Goal: Book appointment/travel/reservation

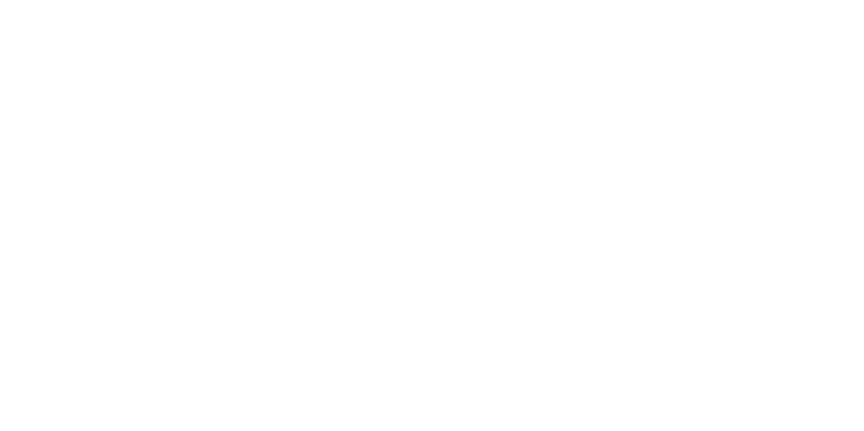
click at [222, 4] on html at bounding box center [432, 2] width 864 height 4
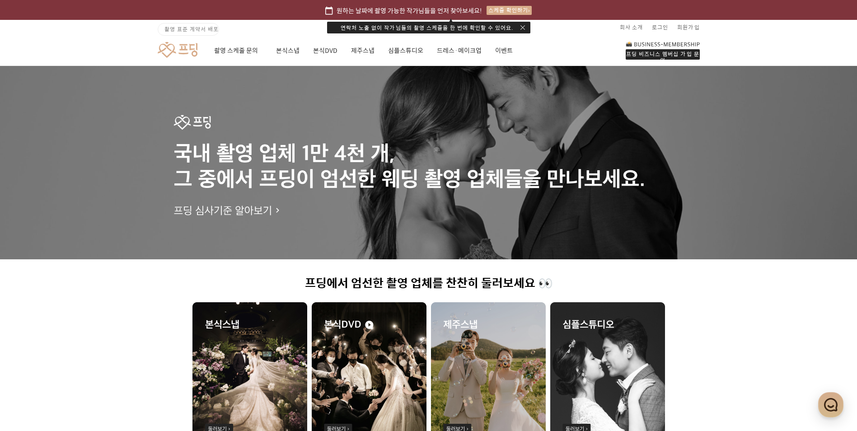
click at [522, 23] on div "연락처 노출 없이 작가님들의 촬영 스케줄을 한 번에 확인할 수 있어요." at bounding box center [428, 28] width 203 height 12
click at [524, 23] on div "연락처 노출 없이 작가님들의 촬영 스케줄을 한 번에 확인할 수 있어요." at bounding box center [428, 28] width 203 height 12
click at [519, 24] on div "연락처 노출 없이 작가님들의 촬영 스케줄을 한 번에 확인할 수 있어요." at bounding box center [428, 28] width 203 height 12
click at [523, 26] on button "button" at bounding box center [523, 27] width 5 height 5
click at [494, 329] on img at bounding box center [488, 374] width 115 height 145
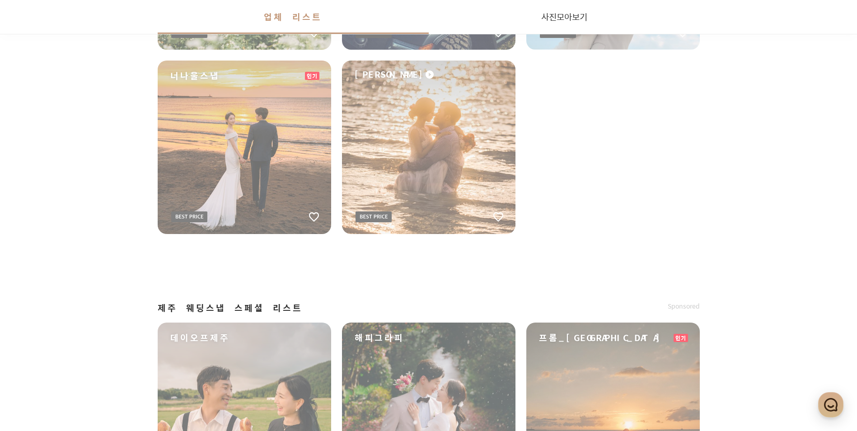
scroll to position [478, 0]
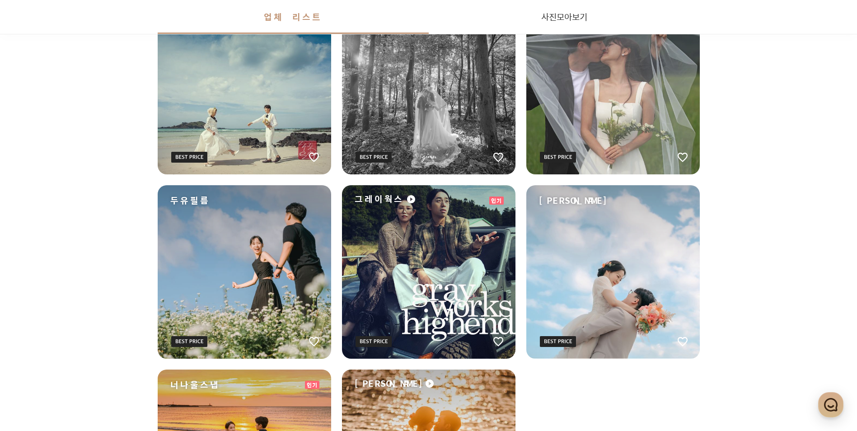
click at [625, 144] on div "1월사진관" at bounding box center [613, 88] width 174 height 174
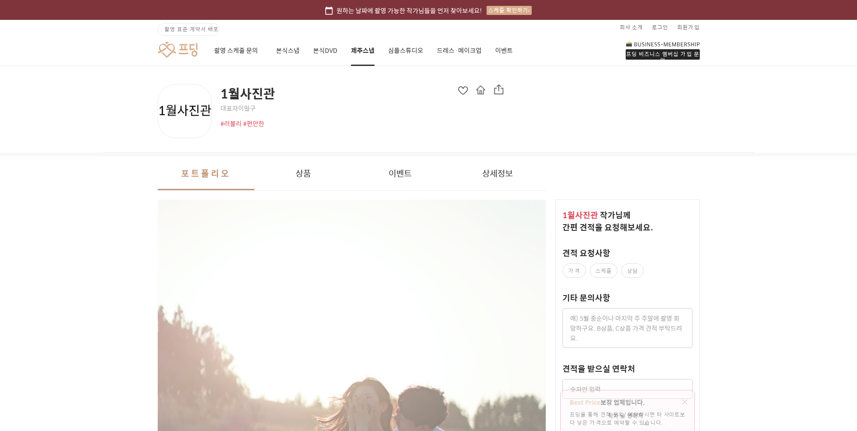
scroll to position [226, 0]
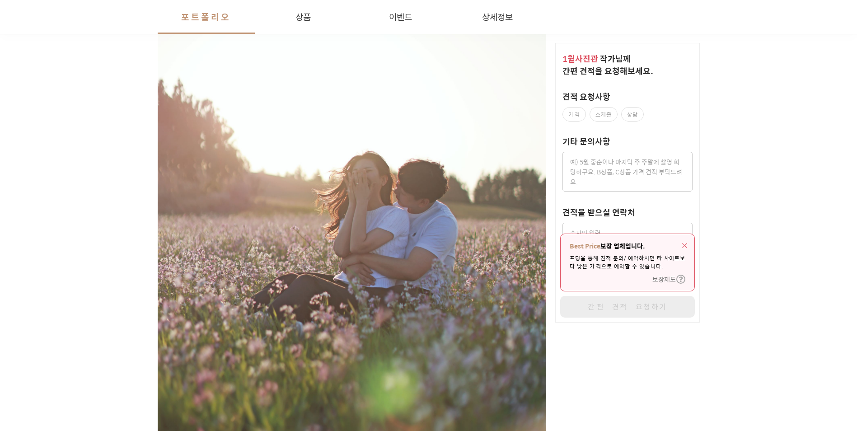
click at [687, 236] on div "Best Price 보장 업체입니다. 프딩을 통해 견적 문의/예약하시면 타 사이트보다 낮은 가격으로 예약할 수 있습니다. 보장제도" at bounding box center [628, 262] width 134 height 57
click at [689, 238] on div "Best Price 보장 업체입니다. 프딩을 통해 견적 문의/예약하시면 타 사이트보다 낮은 가격으로 예약할 수 있습니다. 보장제도" at bounding box center [628, 262] width 134 height 57
click at [691, 240] on div "Best Price 보장 업체입니다. 프딩을 통해 견적 문의/예약하시면 타 사이트보다 낮은 가격으로 예약할 수 있습니다. 보장제도" at bounding box center [628, 262] width 134 height 57
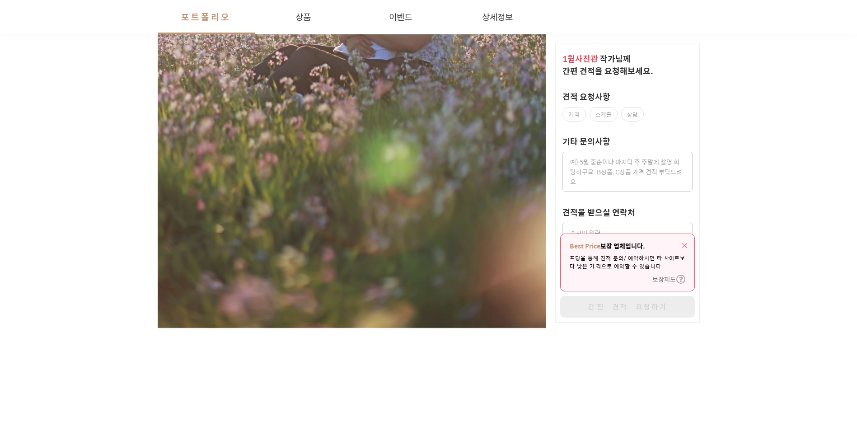
scroll to position [316, 0]
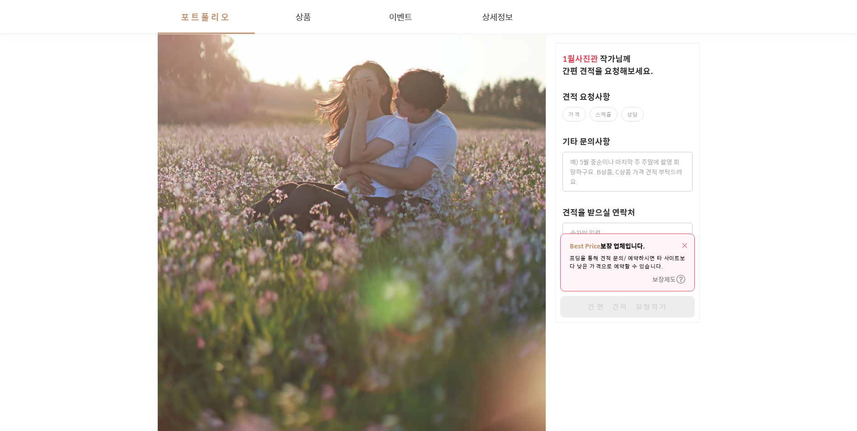
click at [686, 243] on img "button" at bounding box center [684, 245] width 5 height 5
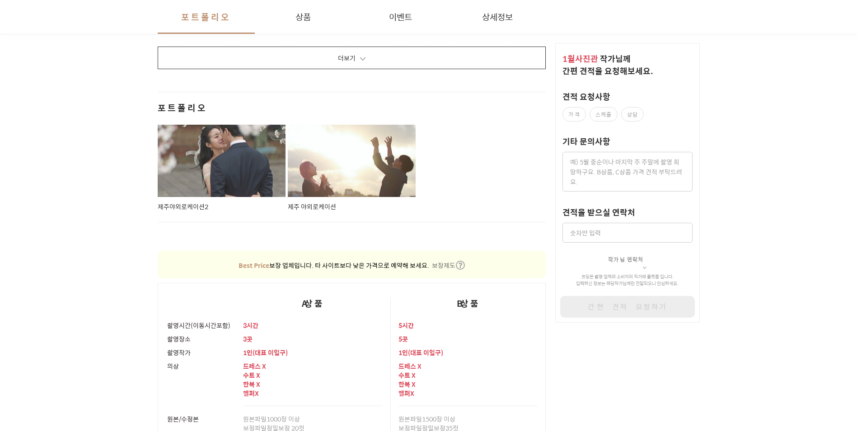
scroll to position [1537, 0]
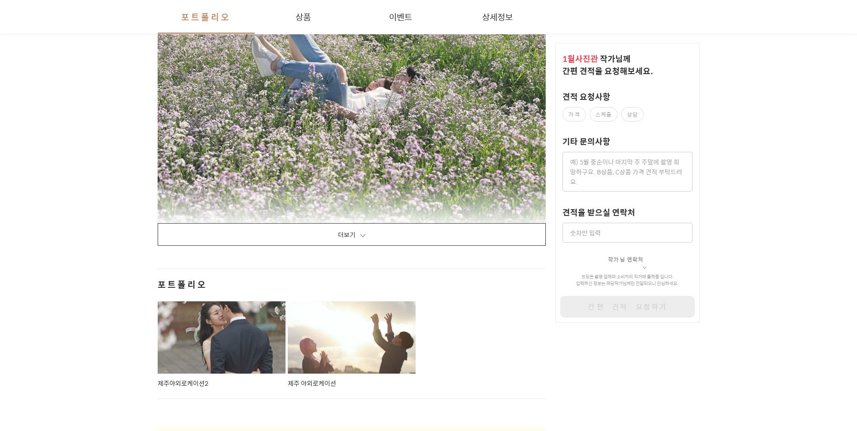
click at [468, 223] on button "더보기" at bounding box center [352, 234] width 389 height 23
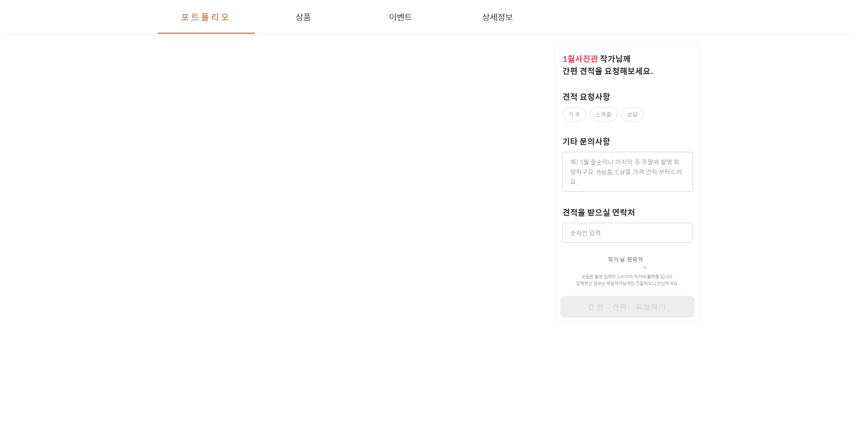
scroll to position [7502, 0]
